Goal: Find specific page/section: Find specific page/section

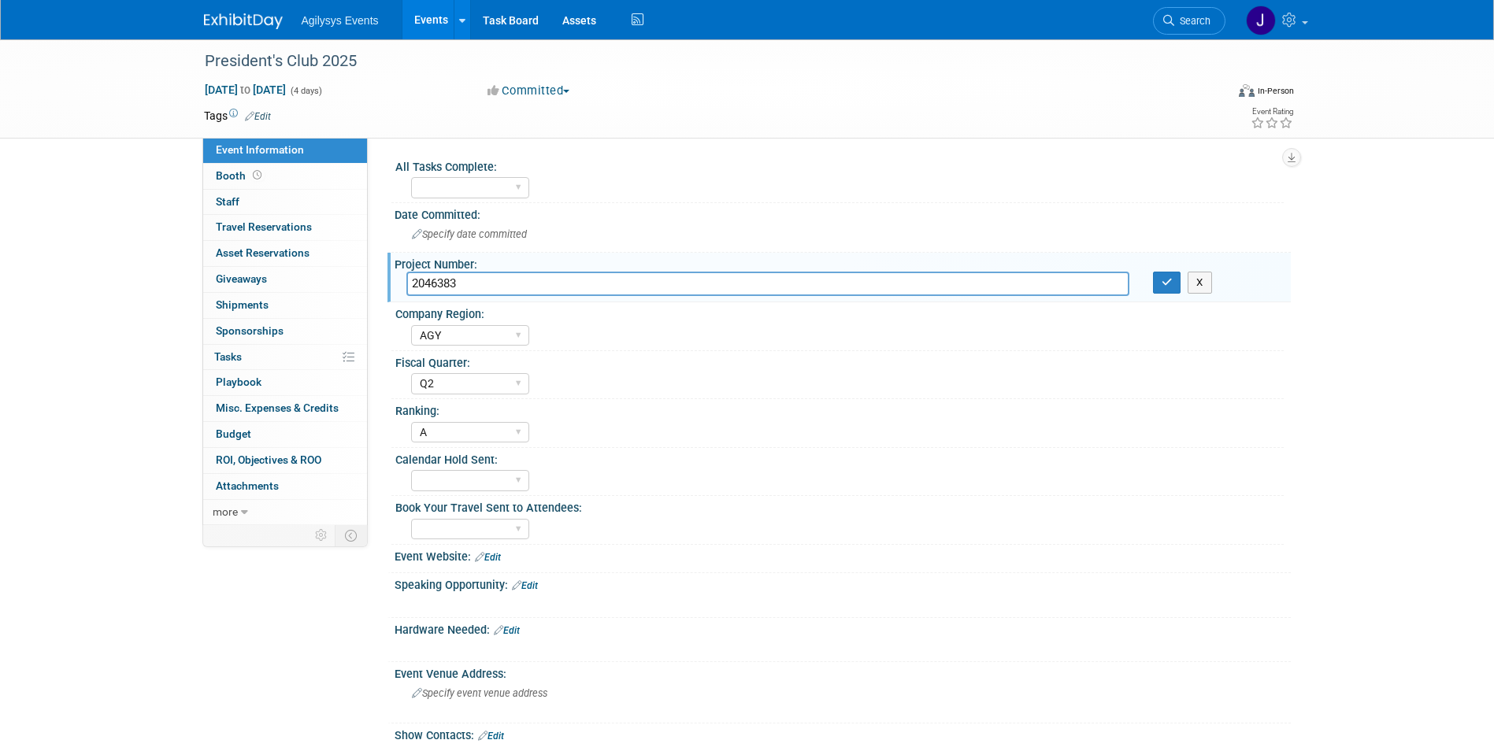
select select "AGY"
select select "Q2"
select select "A"
click at [1179, 21] on span "Search" at bounding box center [1192, 21] width 36 height 12
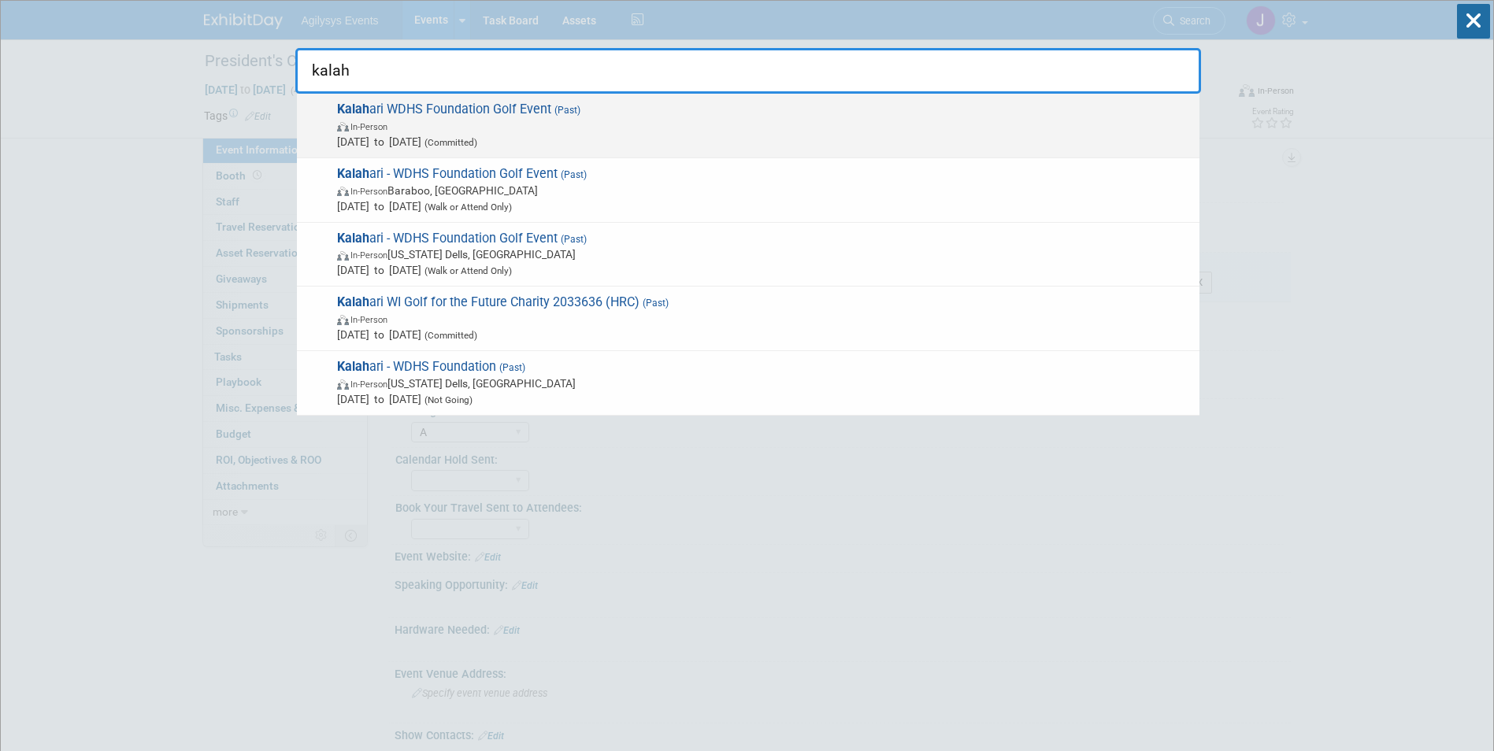
type input "kalah"
click at [417, 118] on span "In-Person" at bounding box center [764, 126] width 855 height 16
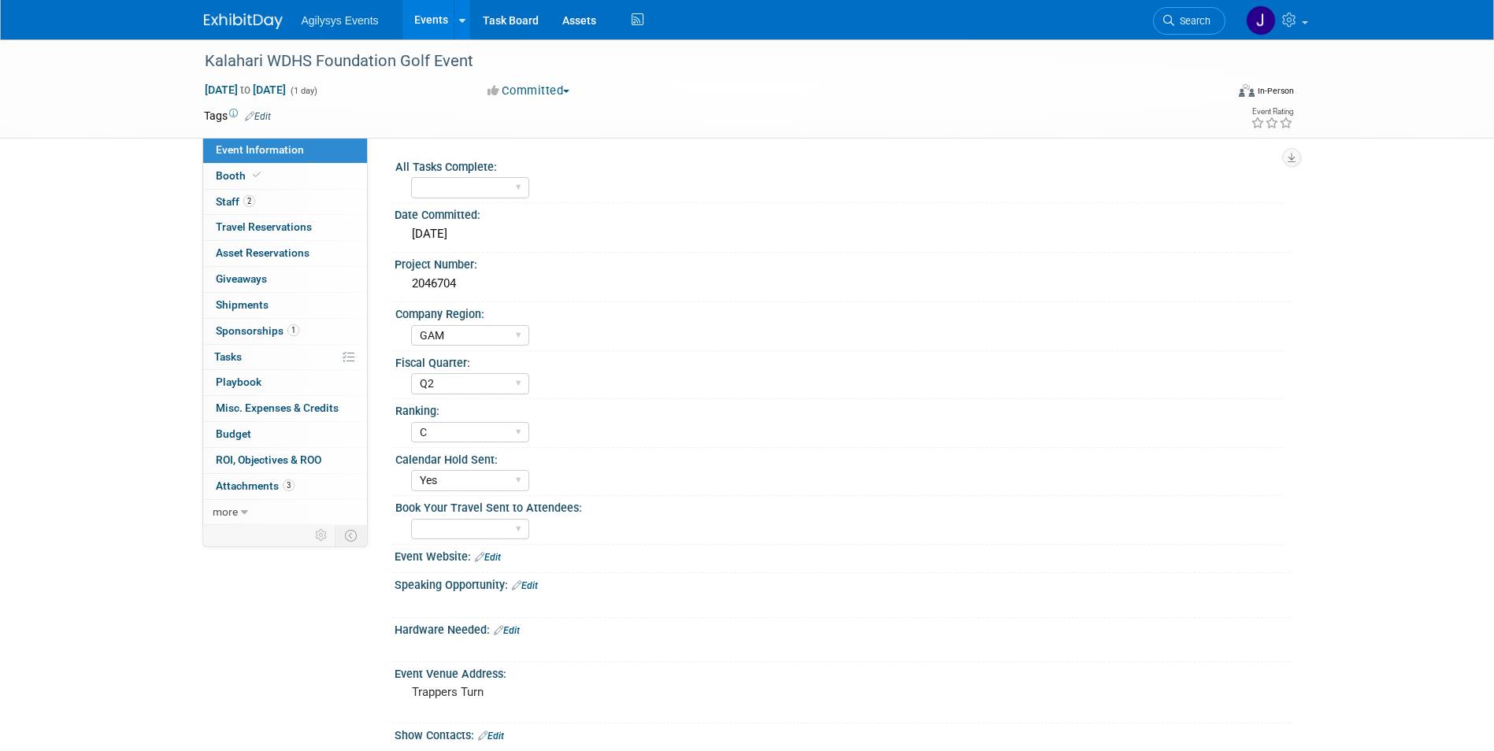
select select "GAM"
select select "Q2"
select select "C"
select select "Yes"
click at [246, 328] on span "Sponsorships 1" at bounding box center [257, 331] width 83 height 13
